Goal: Task Accomplishment & Management: Use online tool/utility

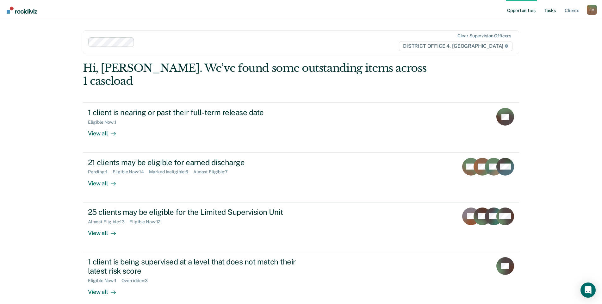
click at [550, 11] on link "Tasks" at bounding box center [550, 10] width 14 height 20
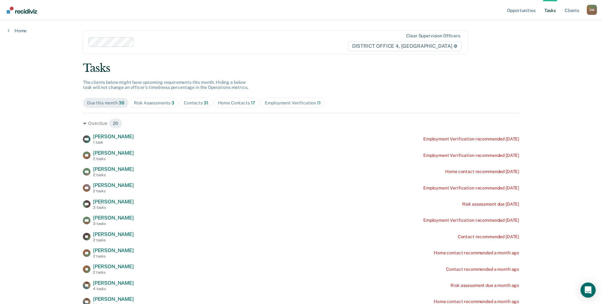
click at [160, 103] on div "Risk Assessments 3" at bounding box center [154, 102] width 41 height 5
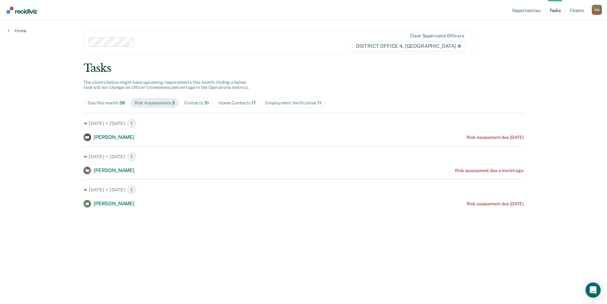
click at [198, 103] on div "Contacts 31" at bounding box center [196, 102] width 25 height 5
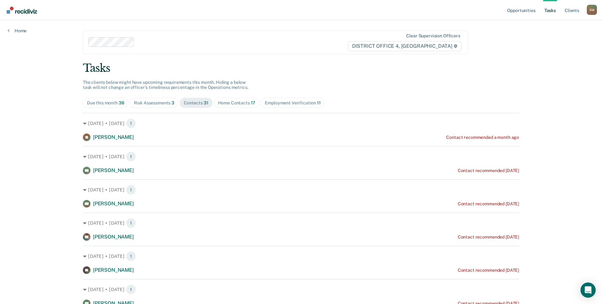
click at [231, 101] on div "Home Contacts 17" at bounding box center [237, 102] width 38 height 5
click at [276, 104] on div "Employment Verification 11" at bounding box center [293, 102] width 56 height 5
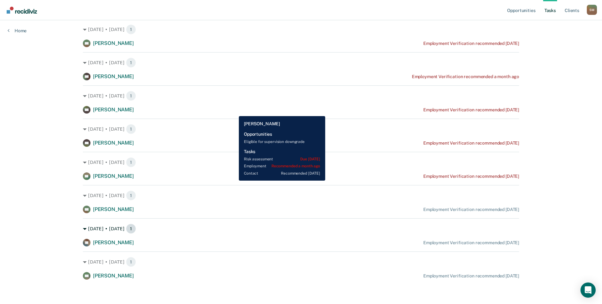
scroll to position [194, 0]
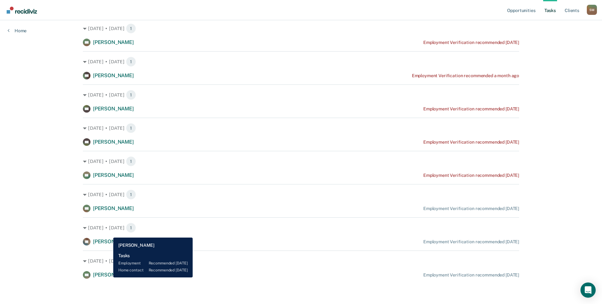
click at [108, 277] on span "[PERSON_NAME]" at bounding box center [113, 275] width 41 height 6
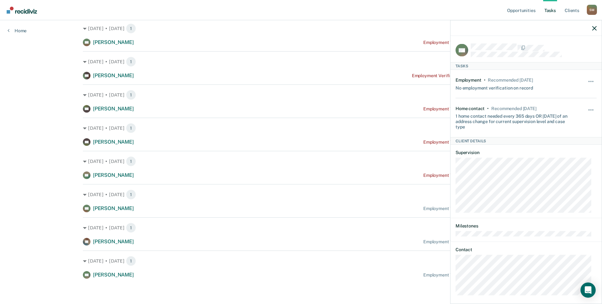
scroll to position [5, 0]
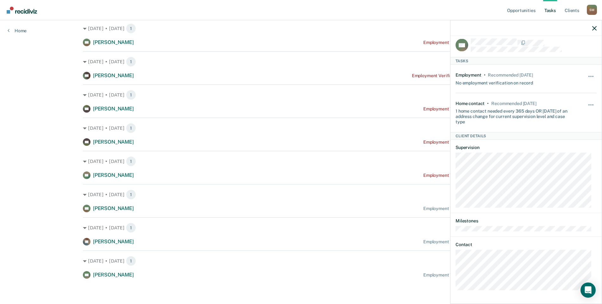
click at [455, 273] on div "NH Tasks Employment • Recommended in 24 days No employment verification on reco…" at bounding box center [525, 169] width 151 height 266
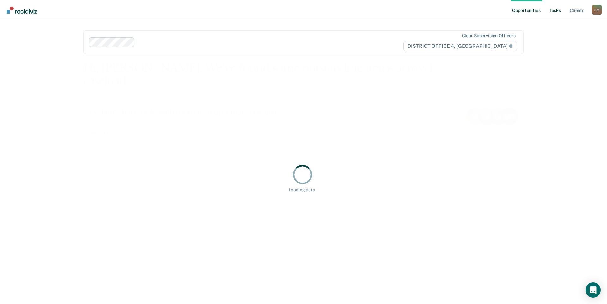
click at [553, 11] on link "Tasks" at bounding box center [555, 10] width 14 height 20
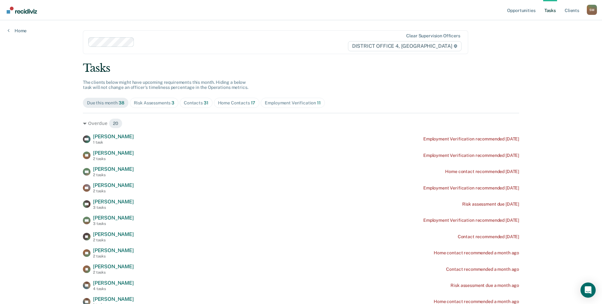
click at [198, 103] on div "Contacts 31" at bounding box center [196, 102] width 25 height 5
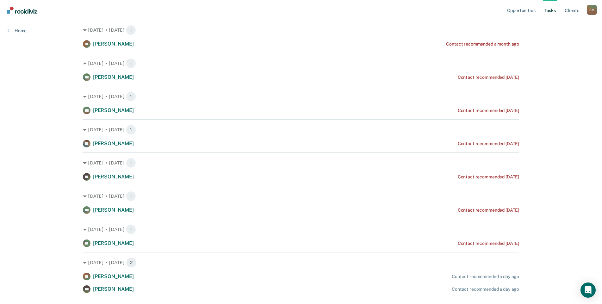
scroll to position [63, 0]
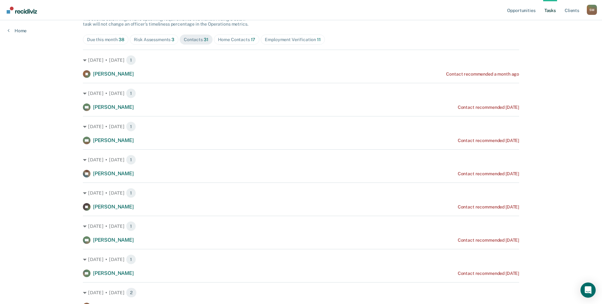
click at [238, 37] on div "Home Contacts 17" at bounding box center [237, 39] width 38 height 5
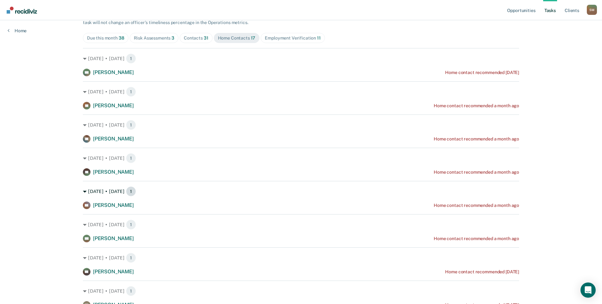
scroll to position [0, 0]
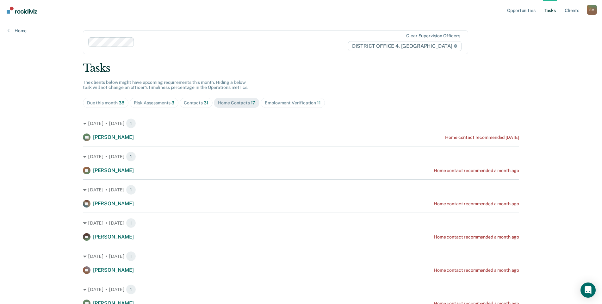
click at [197, 101] on div "Contacts 31" at bounding box center [196, 102] width 25 height 5
click at [237, 103] on div "Home Contacts 17" at bounding box center [237, 102] width 38 height 5
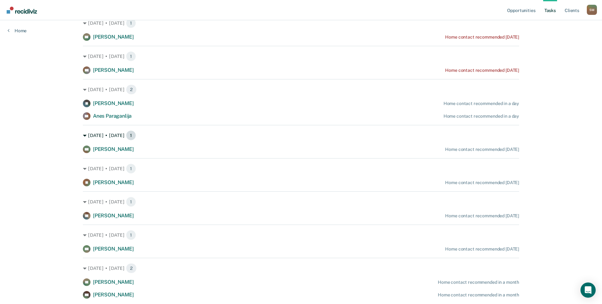
scroll to position [353, 0]
